Goal: Task Accomplishment & Management: Use online tool/utility

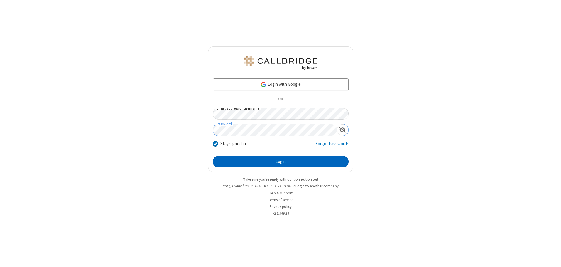
click at [281, 161] on button "Login" at bounding box center [281, 162] width 136 height 12
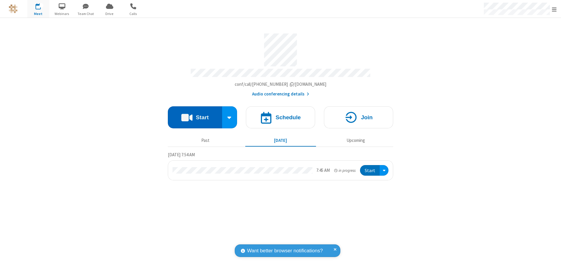
click at [195, 115] on button "Start" at bounding box center [195, 117] width 54 height 22
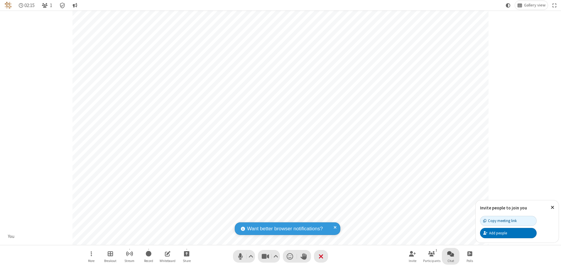
click at [451, 253] on span "Open chat" at bounding box center [450, 253] width 7 height 7
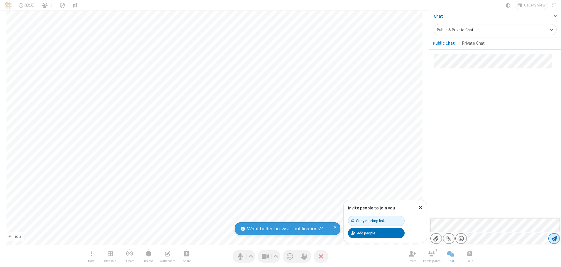
click at [554, 238] on span "Send message" at bounding box center [554, 238] width 5 height 6
